Goal: Answer question/provide support

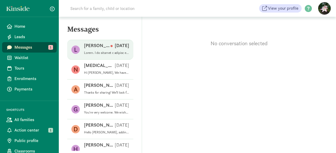
click at [103, 49] on div "[PERSON_NAME] [DATE]" at bounding box center [106, 47] width 45 height 8
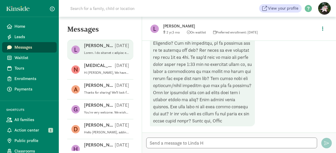
scroll to position [725, 0]
click at [15, 26] on span "Home" at bounding box center [33, 26] width 38 height 6
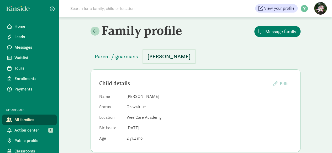
click at [155, 60] on span "[PERSON_NAME]" at bounding box center [168, 56] width 43 height 8
click at [22, 57] on span "Waitlist" at bounding box center [33, 58] width 38 height 6
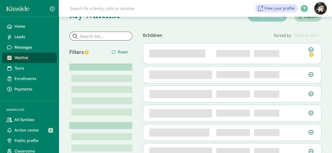
scroll to position [26, 0]
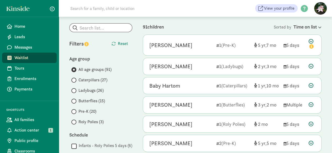
click at [86, 91] on span "Ladybugs (26)" at bounding box center [90, 91] width 25 height 6
click at [75, 91] on input "Ladybugs (26)" at bounding box center [72, 90] width 3 height 3
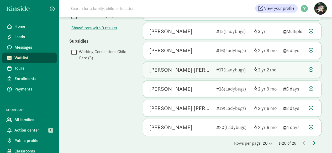
scroll to position [312, 0]
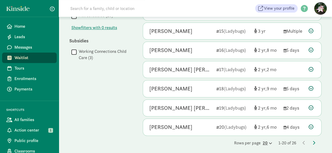
click at [268, 142] on icon at bounding box center [270, 143] width 4 height 3
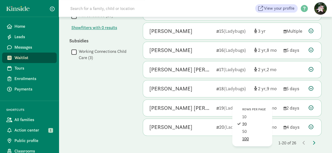
click at [252, 137] on div "100" at bounding box center [254, 139] width 25 height 6
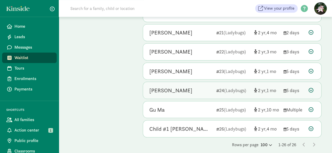
scroll to position [427, 0]
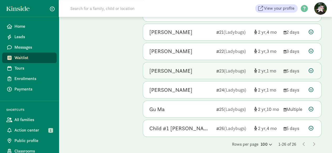
click at [166, 67] on div "Zeya Harisharan" at bounding box center [170, 71] width 43 height 8
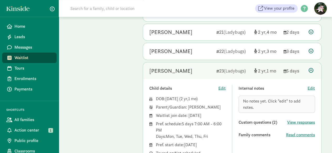
scroll to position [453, 0]
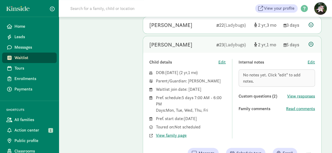
click at [240, 70] on div "No notes yet. Click "edit" to add notes." at bounding box center [276, 78] width 76 height 17
click at [253, 77] on span "No notes yet. Click "edit" to add notes." at bounding box center [271, 78] width 57 height 12
click at [313, 59] on span "Edit" at bounding box center [310, 62] width 7 height 6
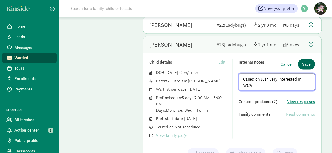
type textarea "Called on 8/15 very interested in WCA"
click at [303, 61] on span "Save" at bounding box center [306, 64] width 9 height 6
